Goal: Task Accomplishment & Management: Manage account settings

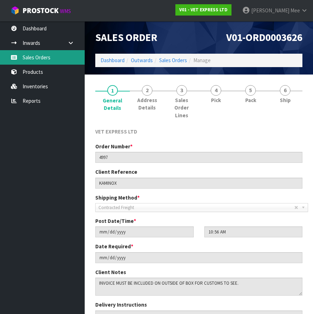
click at [25, 53] on link "Sales Orders" at bounding box center [42, 57] width 85 height 14
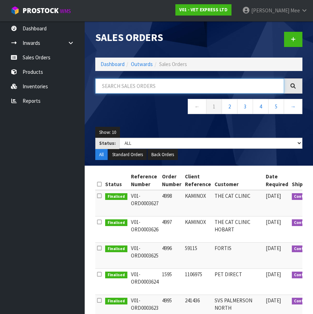
click at [136, 88] on input "text" at bounding box center [189, 85] width 189 height 15
type input "4975"
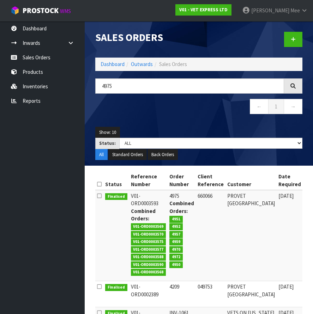
click at [277, 240] on td "[DATE]" at bounding box center [290, 235] width 26 height 91
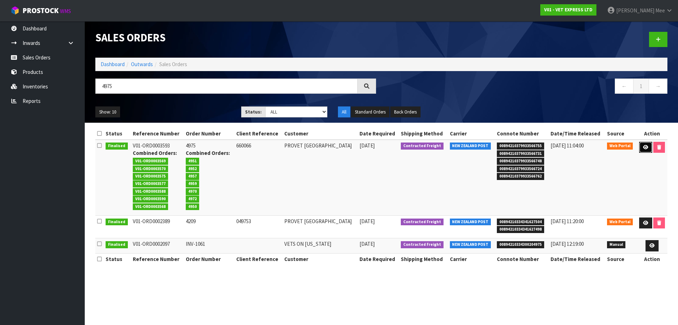
click at [324, 149] on icon at bounding box center [645, 147] width 5 height 5
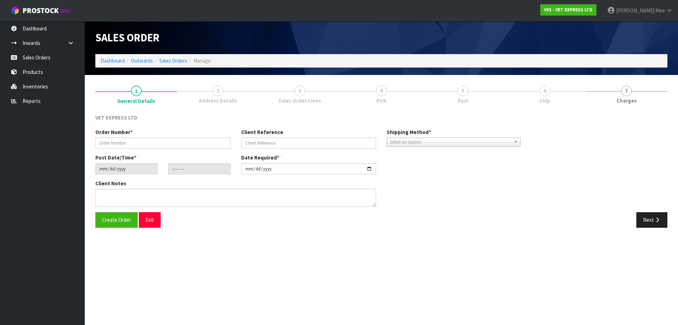
type input "4975"
type input "660066"
type input "[DATE]"
type input "07:03:00.000"
type input "[DATE]"
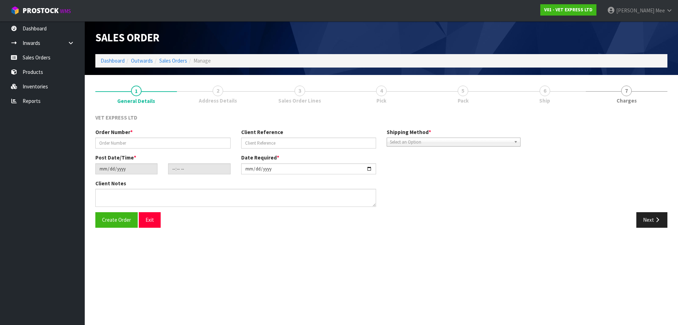
type textarea "BACK ORDER FROM INV 4939"
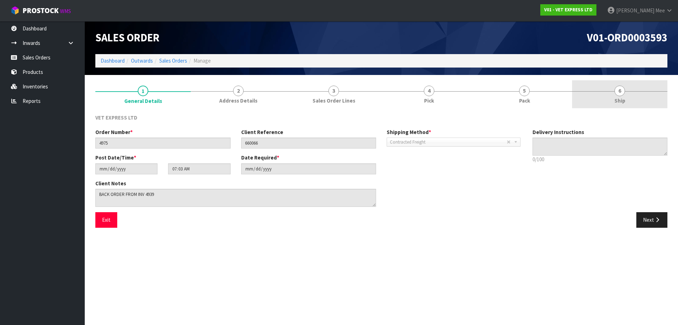
click at [324, 99] on link "6 Ship" at bounding box center [619, 94] width 95 height 28
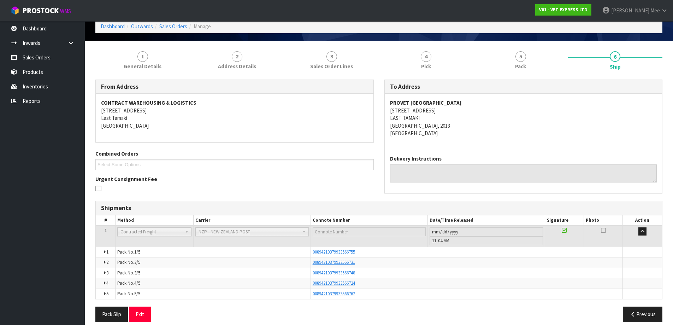
scroll to position [42, 0]
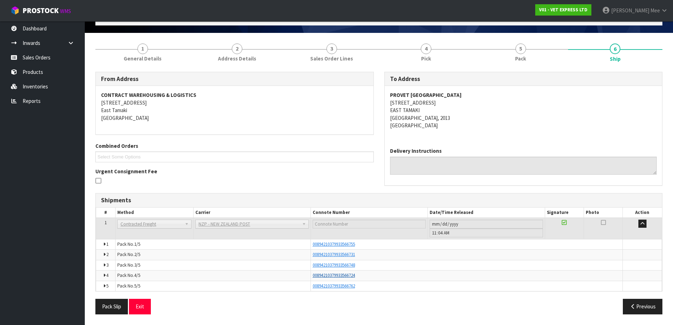
click at [324, 277] on span "00894210379933566724" at bounding box center [334, 275] width 42 height 6
drag, startPoint x: 362, startPoint y: 244, endPoint x: 312, endPoint y: 247, distance: 49.9
click at [313, 247] on div "00894210379933566755" at bounding box center [467, 244] width 308 height 6
copy span "00894210379933566755"
